Goal: Task Accomplishment & Management: Use online tool/utility

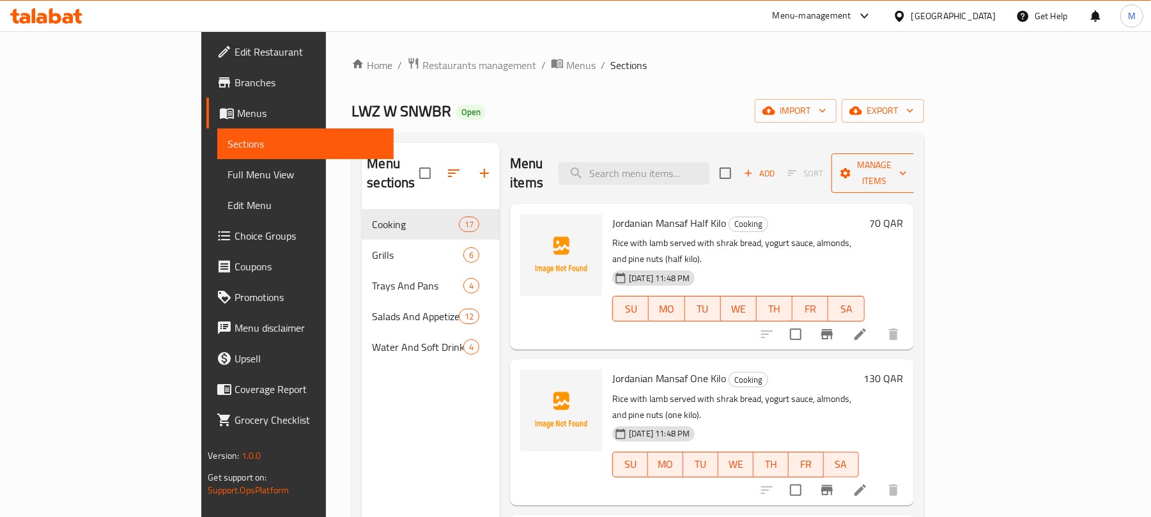
click at [907, 167] on span "Manage items" at bounding box center [874, 173] width 65 height 32
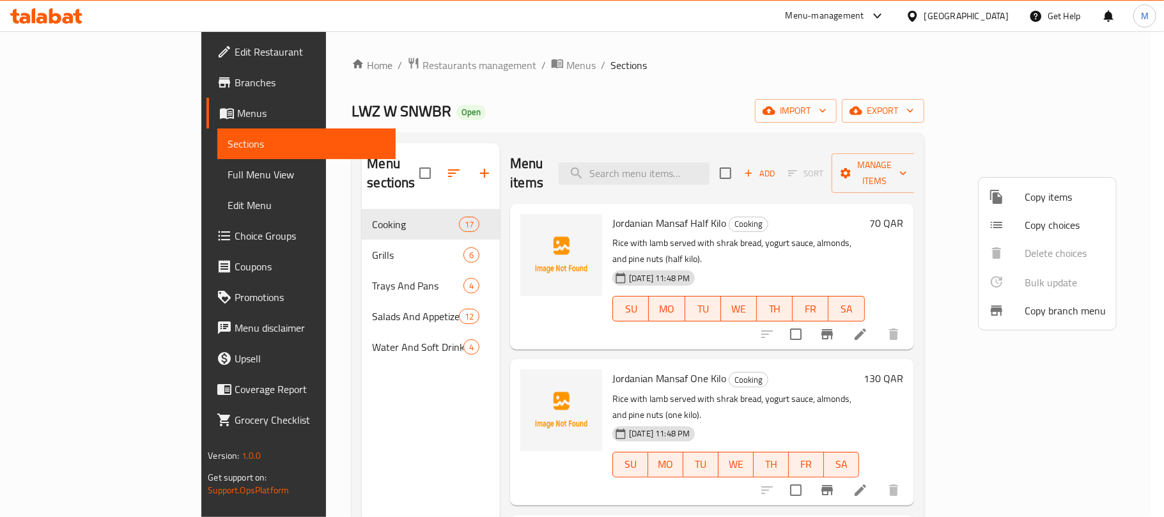
click at [1080, 121] on div at bounding box center [582, 258] width 1164 height 517
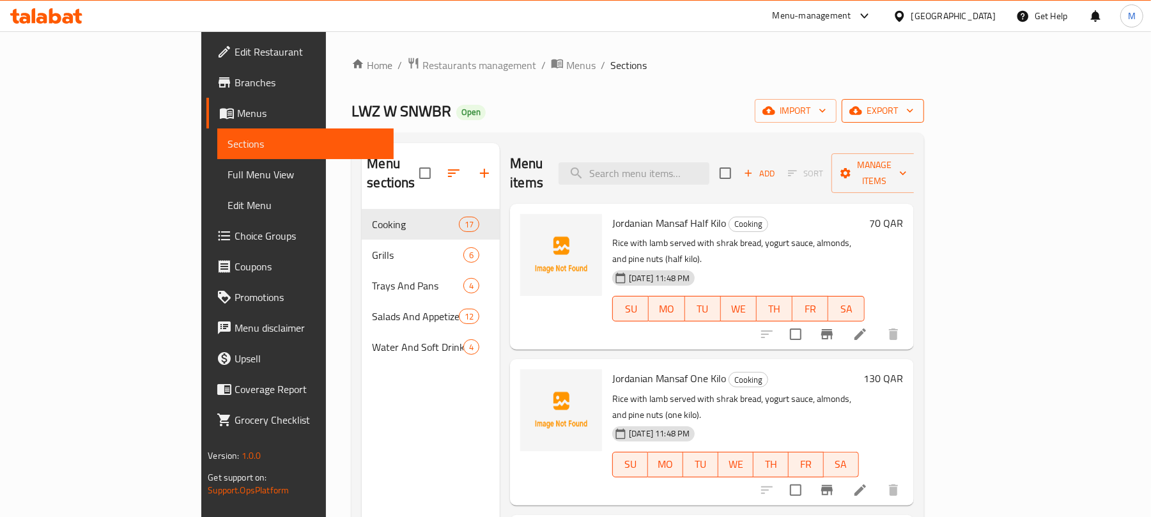
click at [914, 119] on span "export" at bounding box center [883, 111] width 62 height 16
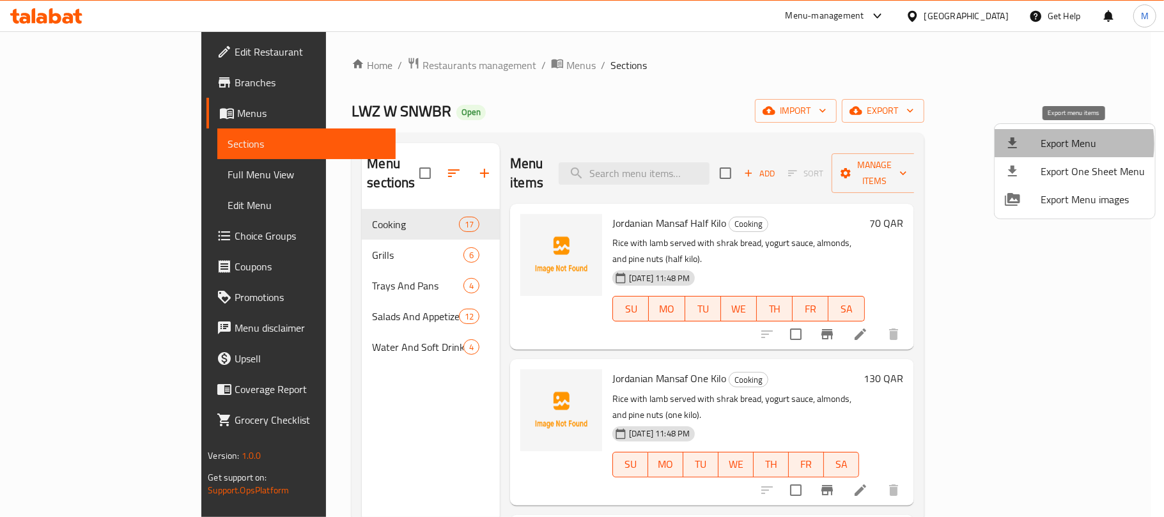
click at [1046, 144] on span "Export Menu" at bounding box center [1093, 143] width 104 height 15
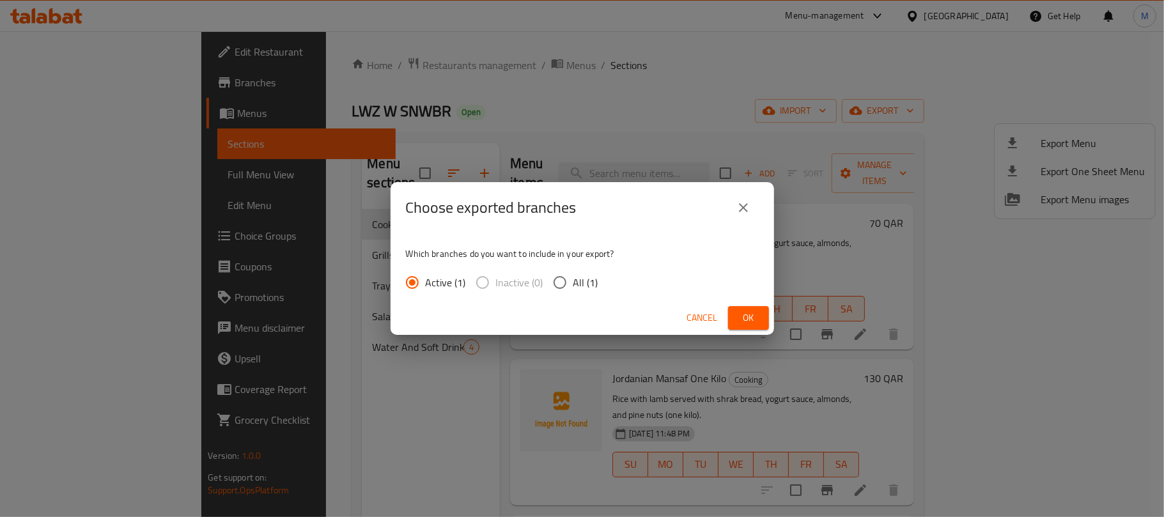
click at [569, 285] on input "All (1)" at bounding box center [560, 282] width 27 height 27
radio input "true"
click at [739, 313] on span "Ok" at bounding box center [748, 318] width 20 height 16
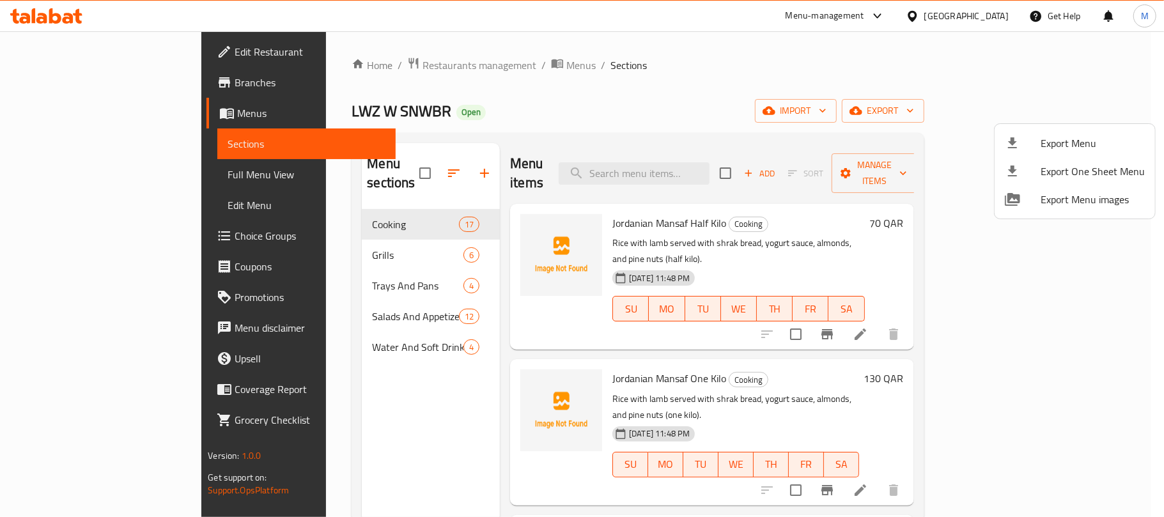
click at [571, 129] on div at bounding box center [582, 258] width 1164 height 517
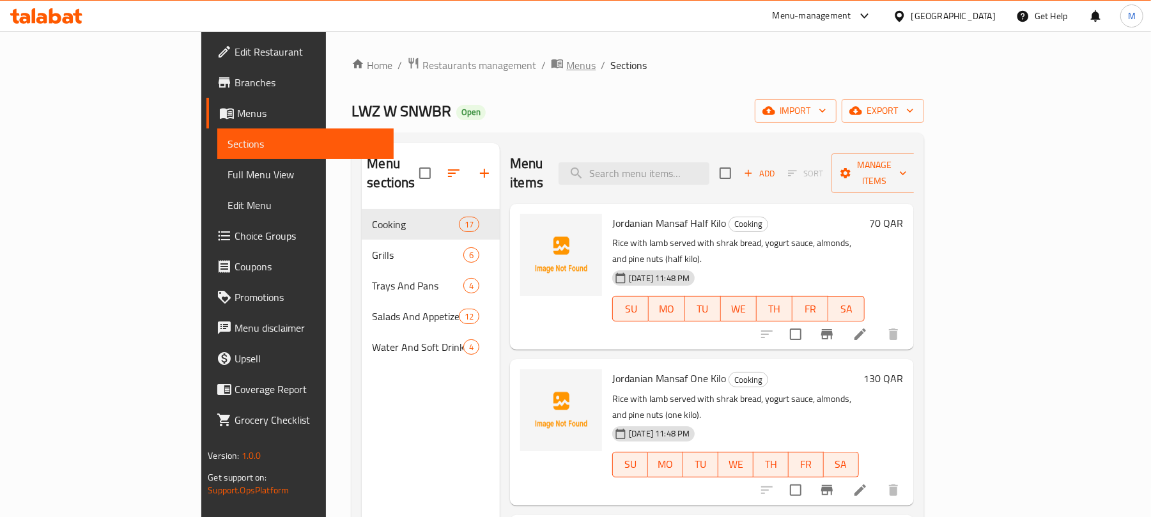
click at [566, 67] on span "Menus" at bounding box center [580, 65] width 29 height 15
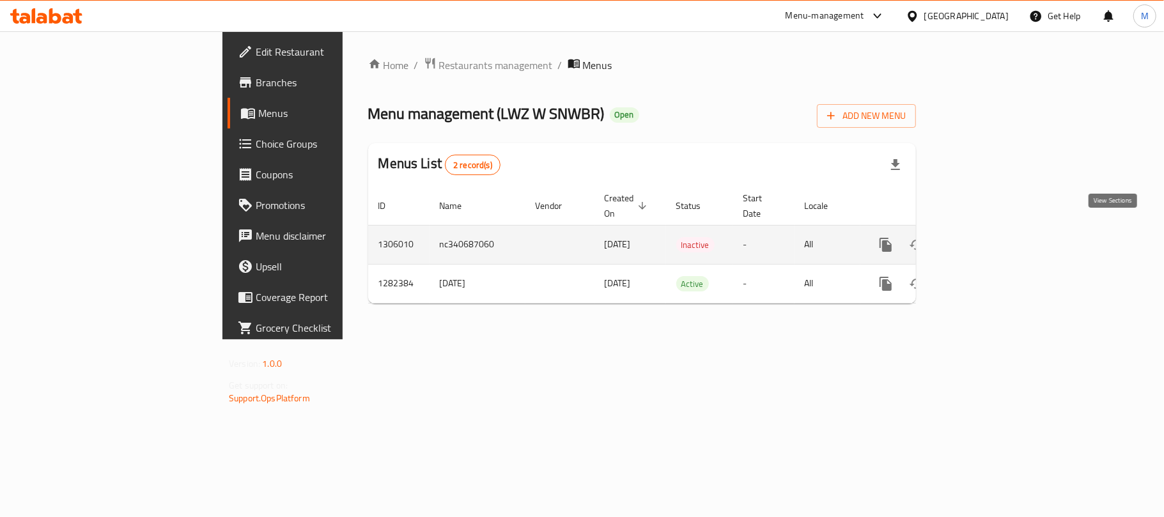
click at [993, 234] on link "enhanced table" at bounding box center [978, 244] width 31 height 31
